Goal: Contribute content: Contribute content

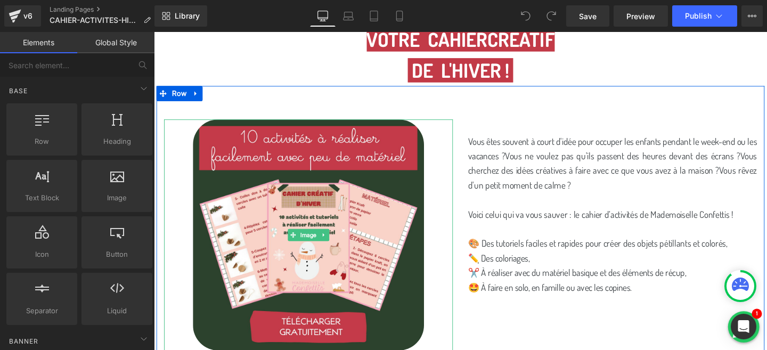
scroll to position [130, 0]
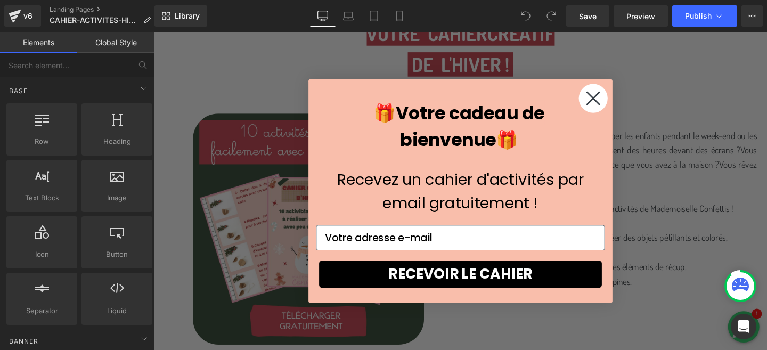
click at [610, 103] on circle "Close dialog" at bounding box center [616, 102] width 30 height 30
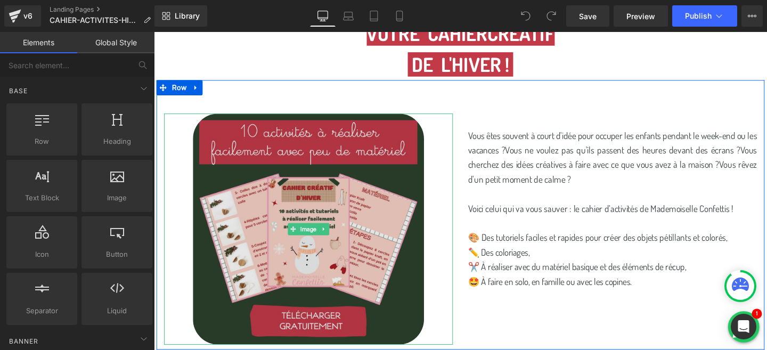
click at [342, 208] on img at bounding box center [316, 239] width 243 height 243
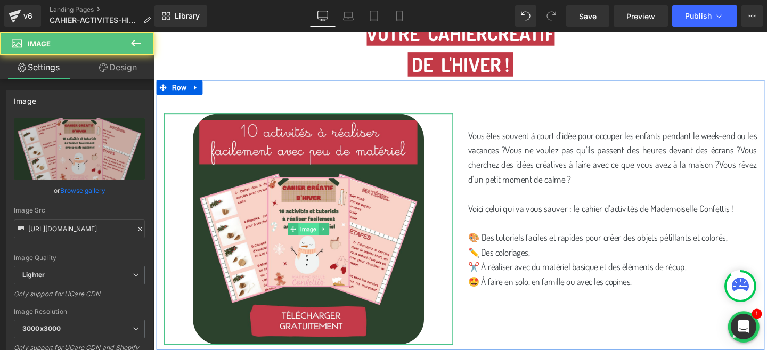
click at [319, 240] on span "Image" at bounding box center [316, 239] width 21 height 13
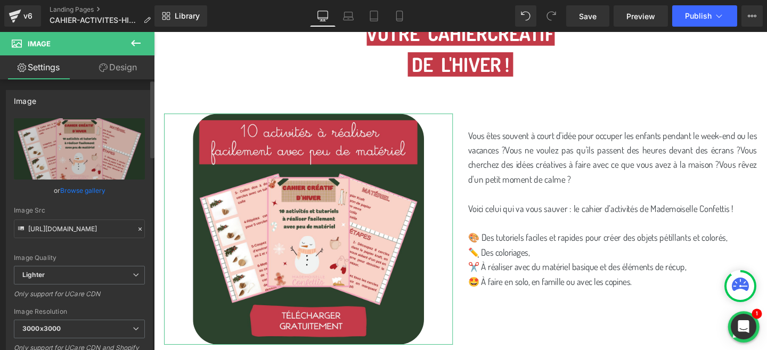
click at [91, 192] on link "Browse gallery" at bounding box center [82, 190] width 45 height 19
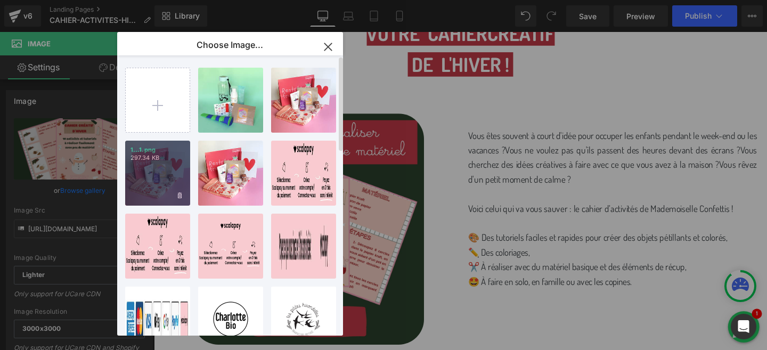
type input "C:\fakepath\ChatGPT Image 2 oct. 2025, 14_32_36.png"
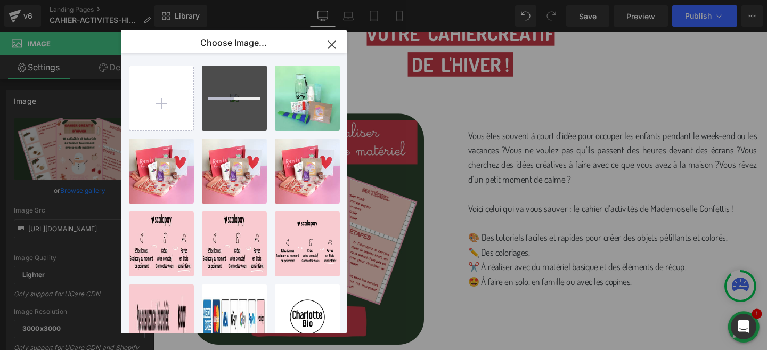
click at [247, 43] on p "Choose Image..." at bounding box center [233, 42] width 67 height 11
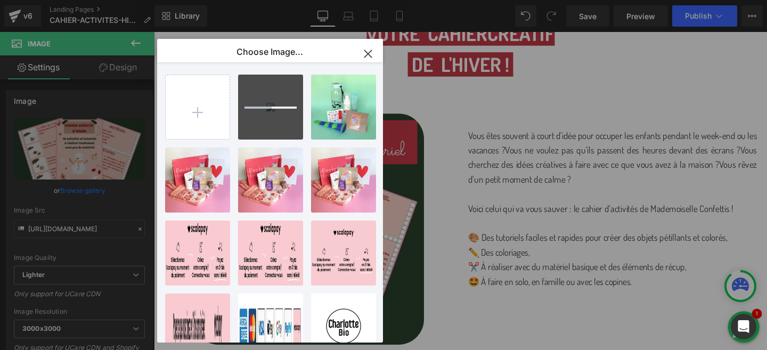
drag, startPoint x: 247, startPoint y: 43, endPoint x: 285, endPoint y: 52, distance: 39.4
click at [285, 52] on p "Choose Image..." at bounding box center [269, 51] width 67 height 11
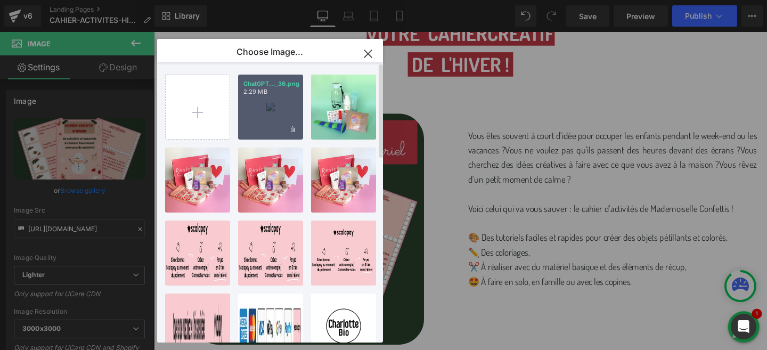
click at [285, 86] on p "ChatGPT..._36.png" at bounding box center [270, 84] width 54 height 8
type input "https://ucarecdn.com/58af7ffc-6ecb-469f-9f6b-112249a702a5/-/format/auto/-/previ…"
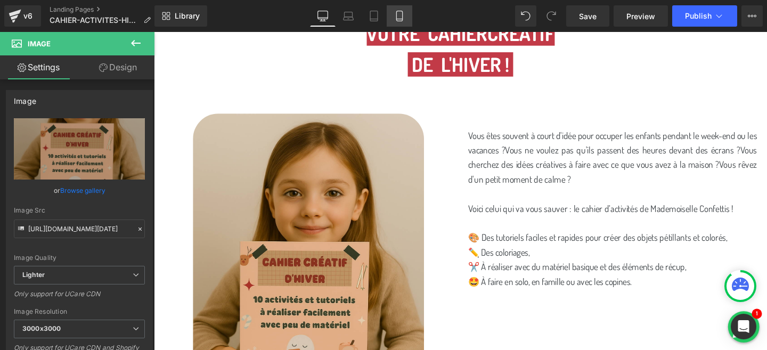
click at [400, 18] on icon at bounding box center [399, 16] width 11 height 11
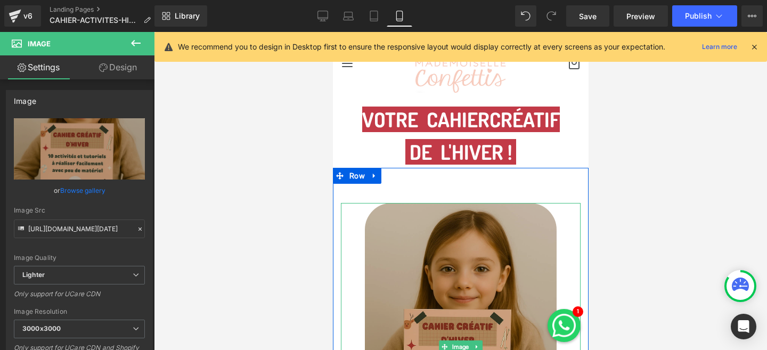
scroll to position [0, 0]
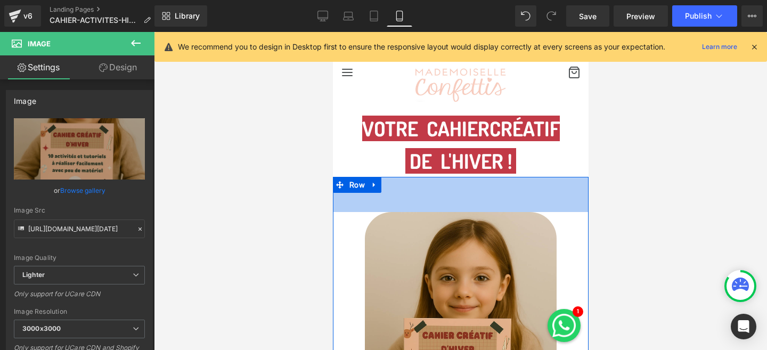
drag, startPoint x: 451, startPoint y: 198, endPoint x: 451, endPoint y: 162, distance: 36.2
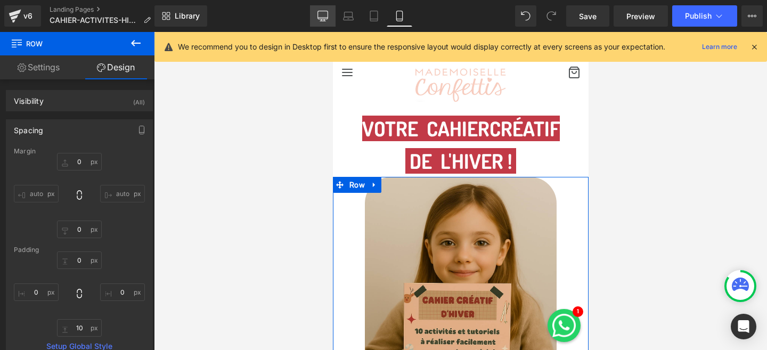
click at [322, 18] on icon at bounding box center [323, 18] width 10 height 0
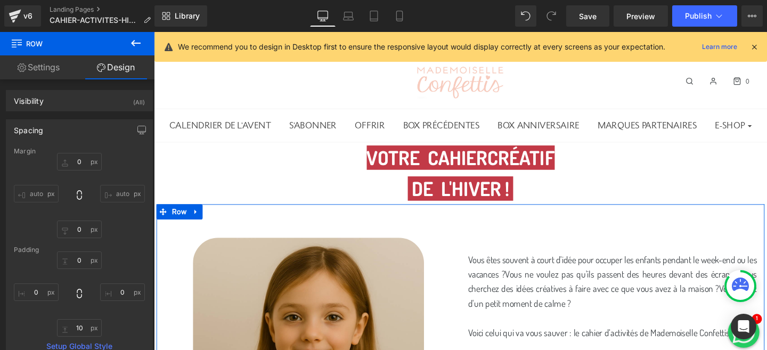
type input "0"
type input "66"
type input "0"
type input "10"
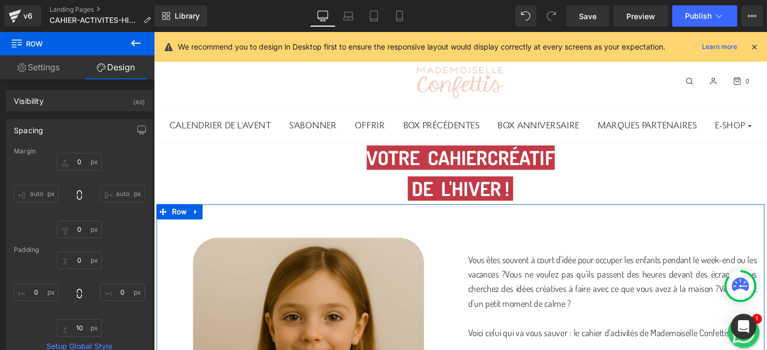
type input "0"
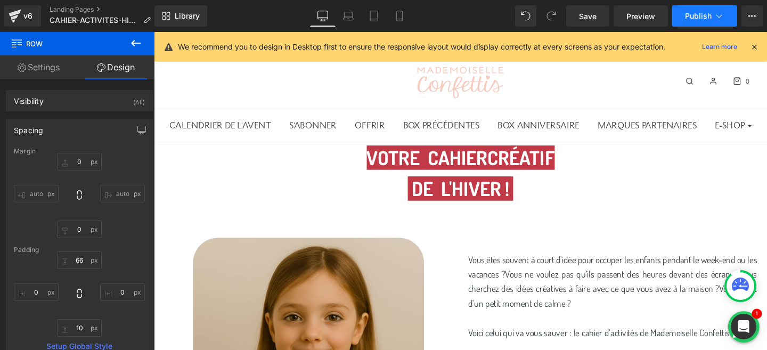
click at [691, 23] on button "Publish" at bounding box center [704, 15] width 65 height 21
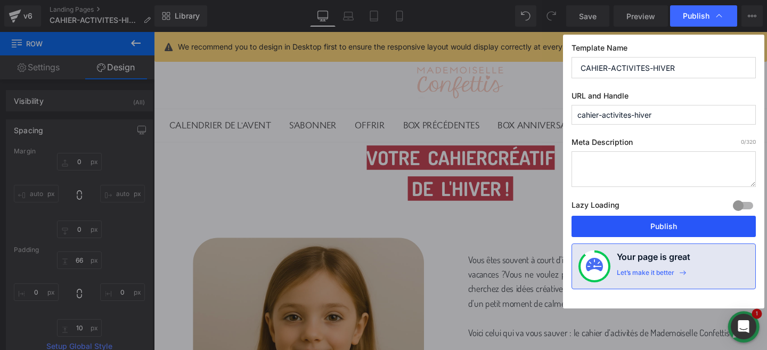
click at [637, 219] on button "Publish" at bounding box center [663, 226] width 184 height 21
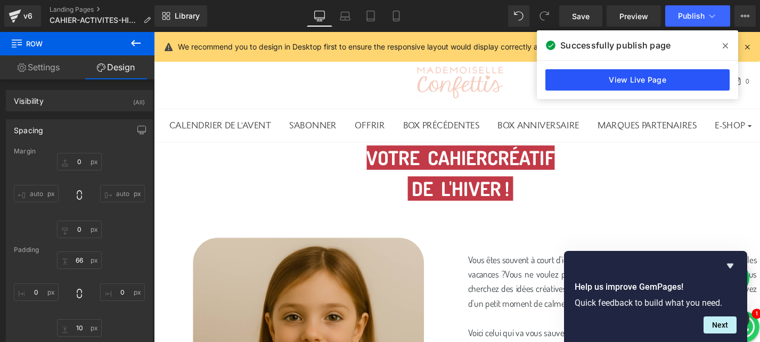
drag, startPoint x: 665, startPoint y: 79, endPoint x: 373, endPoint y: 84, distance: 291.3
click at [665, 79] on link "View Live Page" at bounding box center [637, 79] width 184 height 21
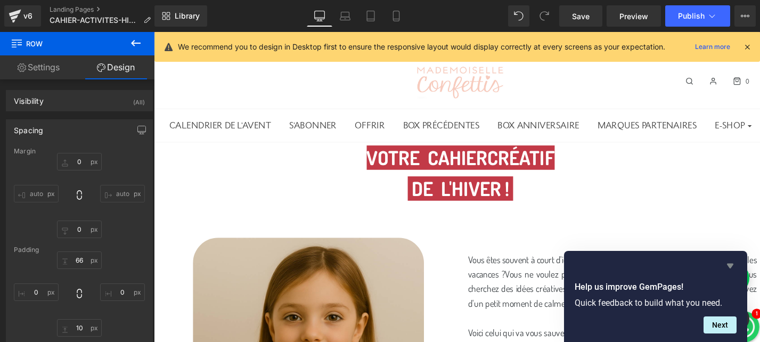
click at [731, 265] on icon "Hide survey" at bounding box center [730, 266] width 6 height 5
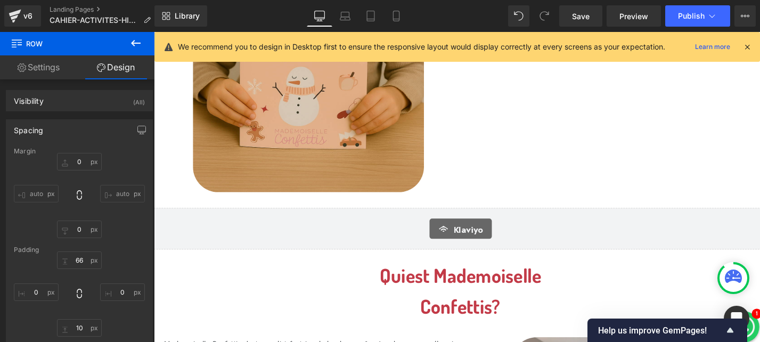
scroll to position [440, 0]
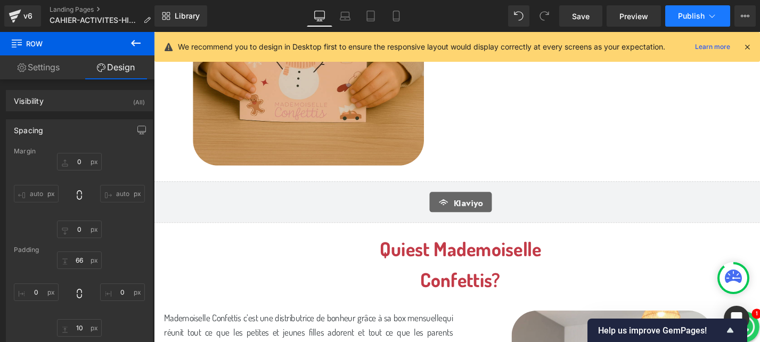
click at [697, 17] on span "Publish" at bounding box center [691, 16] width 27 height 9
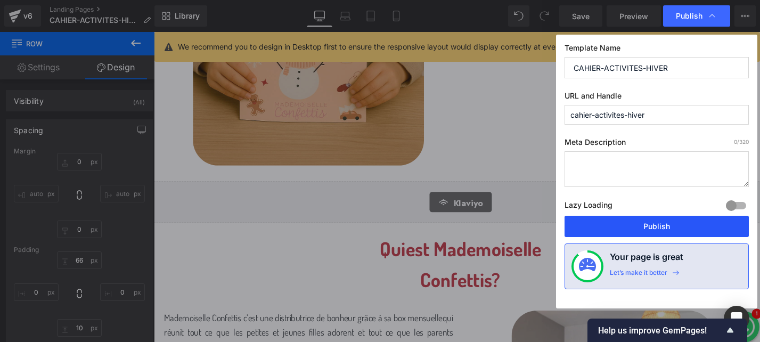
click at [613, 227] on button "Publish" at bounding box center [656, 226] width 184 height 21
